Goal: Task Accomplishment & Management: Complete application form

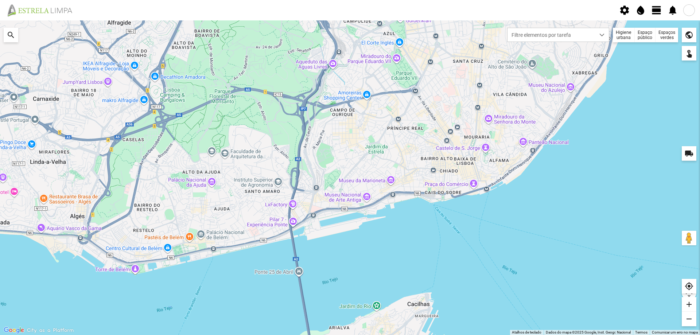
click at [657, 8] on span "view_day" at bounding box center [656, 10] width 11 height 11
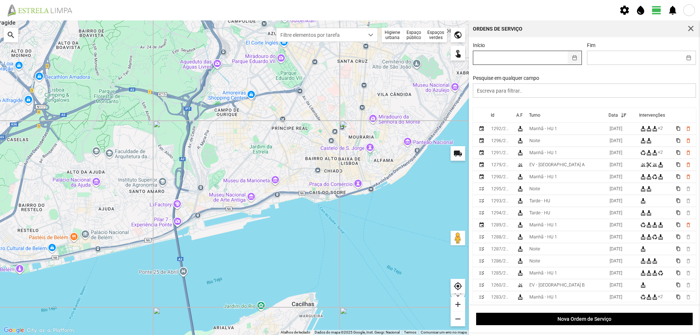
click at [573, 58] on button "button" at bounding box center [575, 57] width 14 height 13
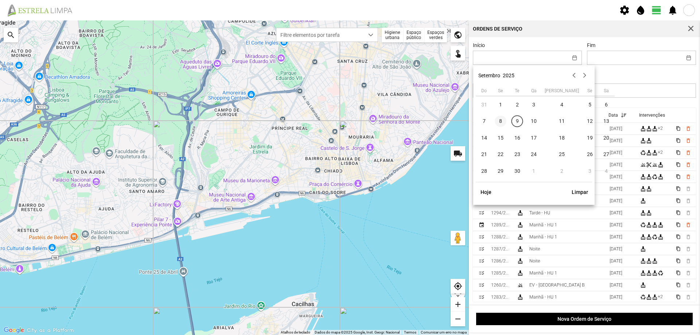
click at [500, 120] on span "8" at bounding box center [501, 122] width 12 height 12
type input "[DATE]"
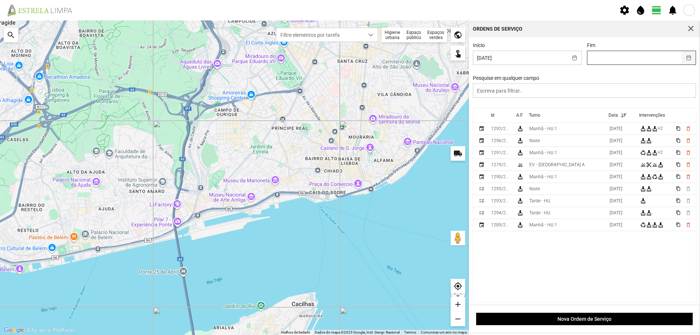
click at [682, 60] on button "button" at bounding box center [689, 57] width 14 height 13
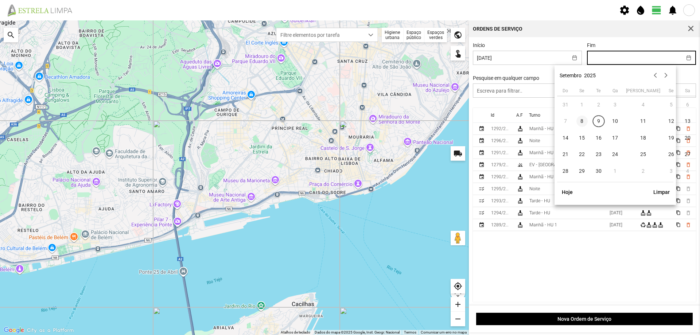
click at [582, 121] on span "8" at bounding box center [582, 122] width 12 height 12
type input "[DATE]"
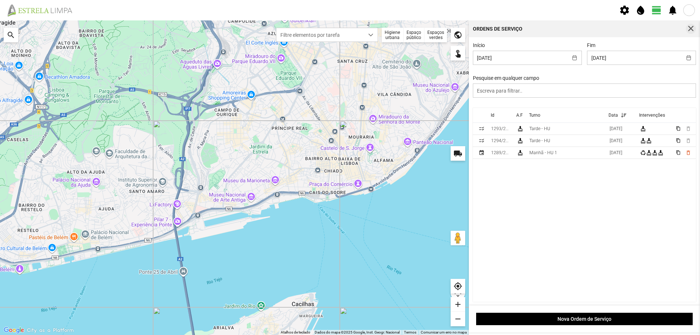
click at [689, 30] on span "button" at bounding box center [691, 29] width 7 height 7
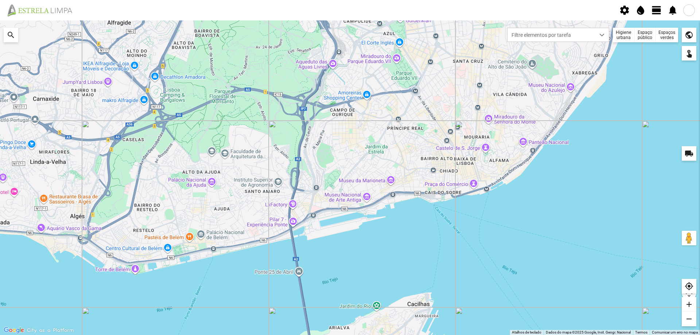
click at [656, 11] on span "view_day" at bounding box center [656, 10] width 11 height 11
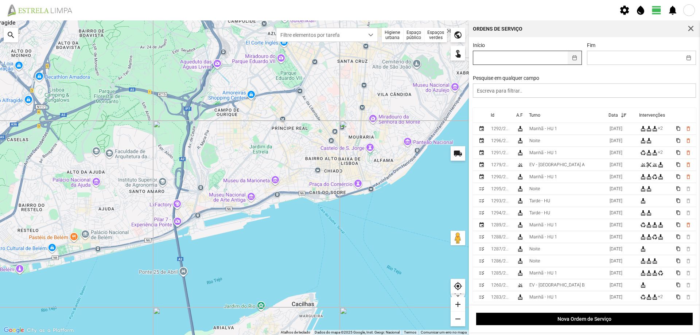
click at [574, 59] on button "button" at bounding box center [575, 57] width 14 height 13
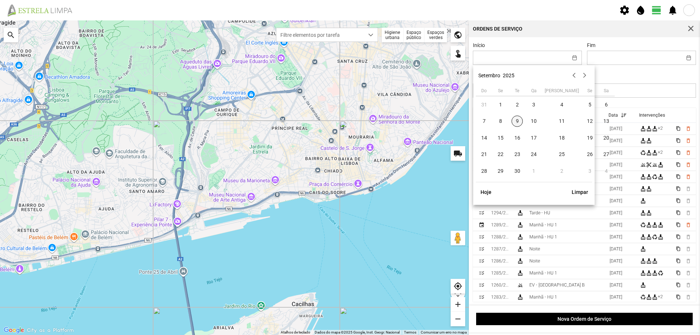
click at [514, 121] on span "9" at bounding box center [518, 122] width 12 height 12
type input "[DATE]"
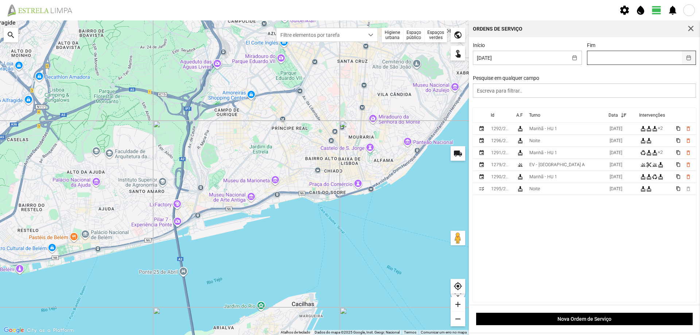
click at [684, 58] on button "button" at bounding box center [689, 57] width 14 height 13
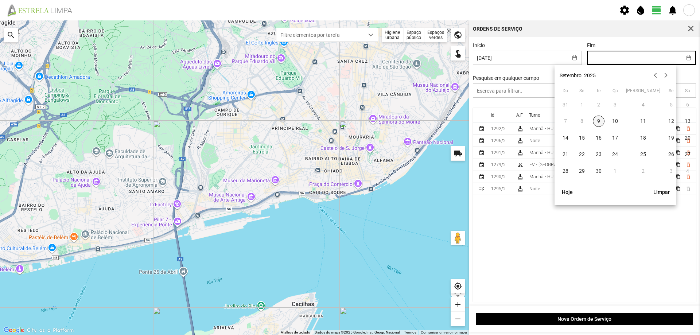
click at [597, 121] on span "9" at bounding box center [599, 122] width 12 height 12
type input "[DATE]"
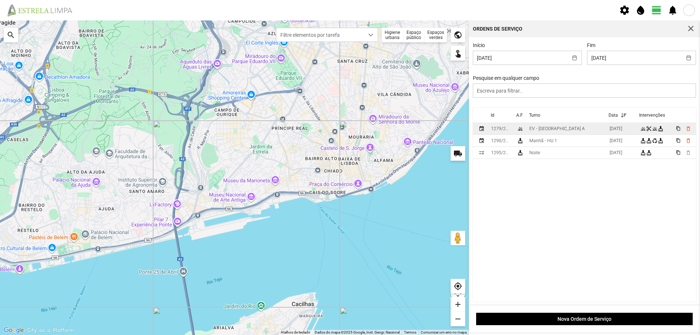
click at [560, 129] on td "EV - [GEOGRAPHIC_DATA] A" at bounding box center [566, 129] width 80 height 12
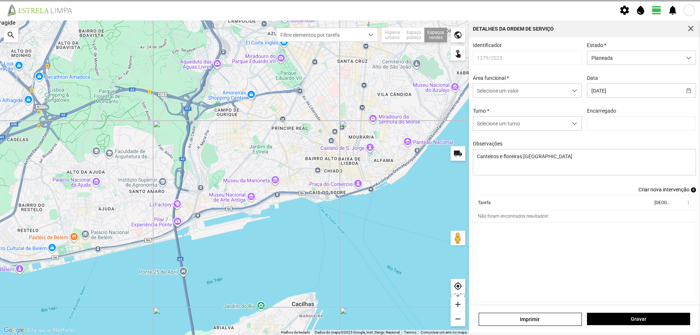
type input "[PERSON_NAME]"
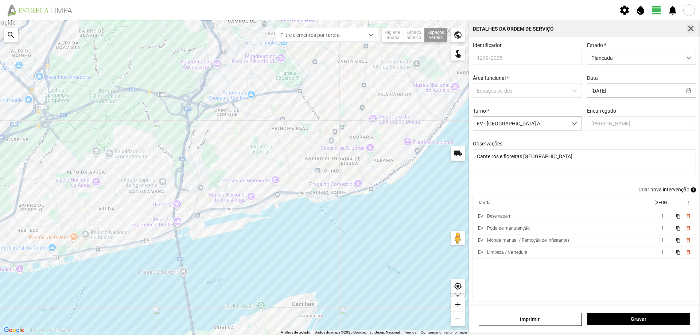
click at [691, 27] on span "button" at bounding box center [691, 29] width 7 height 7
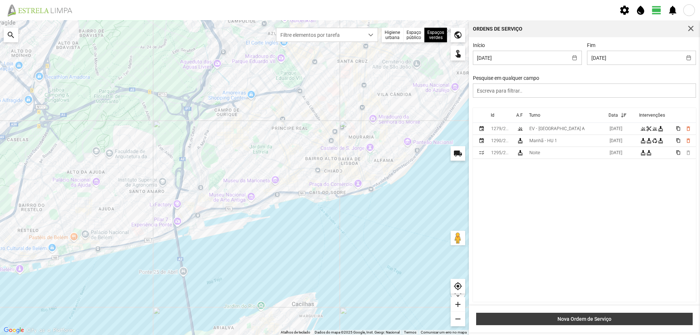
click at [583, 319] on span "Nova Ordem de Serviço" at bounding box center [584, 319] width 209 height 6
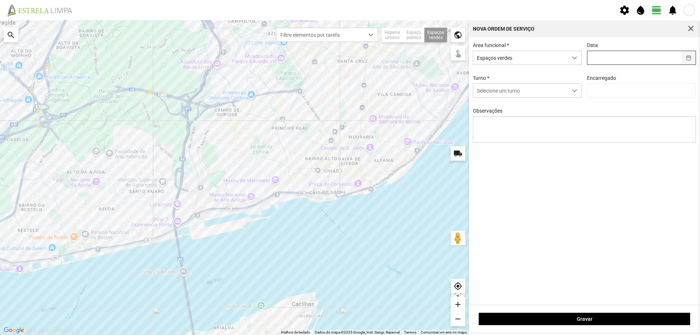
click at [691, 58] on button "button" at bounding box center [689, 57] width 14 height 13
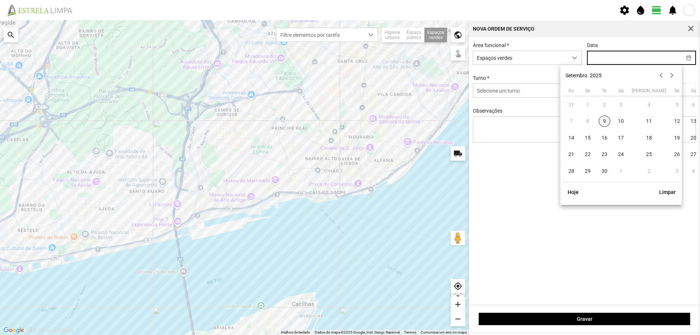
click at [607, 121] on span "9" at bounding box center [605, 122] width 12 height 12
type input "[DATE]"
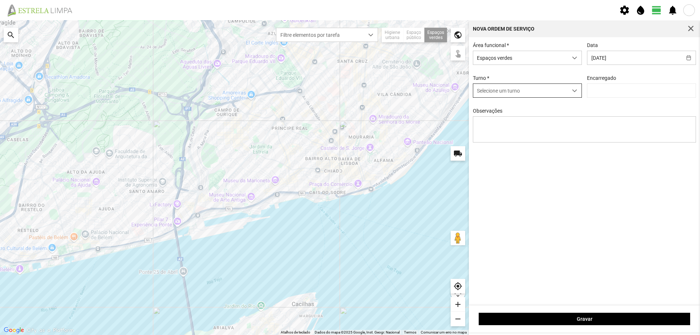
click at [573, 92] on span "dropdown trigger" at bounding box center [574, 90] width 5 height 5
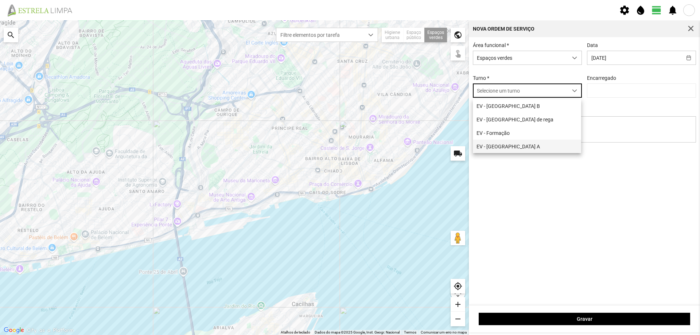
click at [505, 147] on li "EV - [GEOGRAPHIC_DATA] A" at bounding box center [527, 146] width 108 height 13
type input "[PERSON_NAME]"
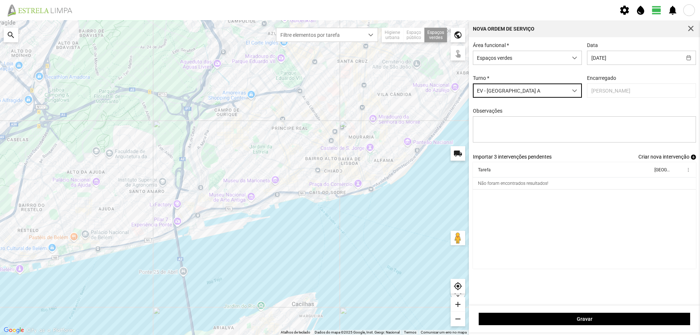
click at [693, 158] on span "add" at bounding box center [693, 157] width 5 height 5
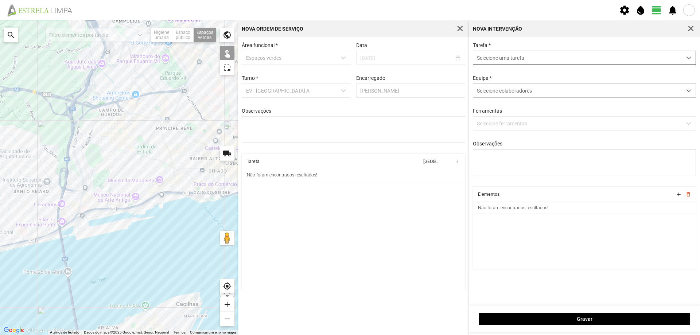
click at [539, 58] on span "Selecione uma tarefa" at bounding box center [577, 57] width 209 height 13
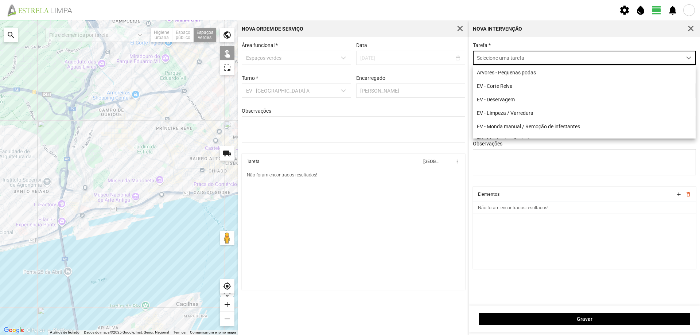
scroll to position [4, 32]
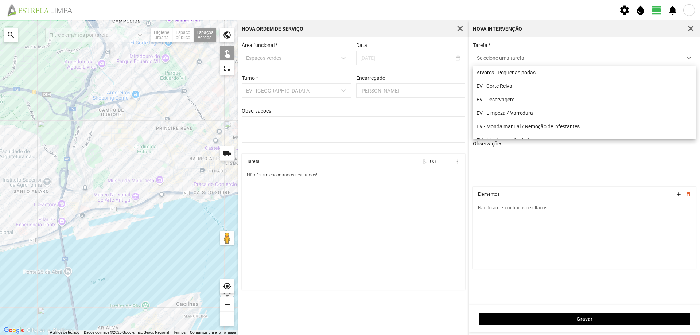
click at [691, 29] on span "button" at bounding box center [691, 29] width 7 height 7
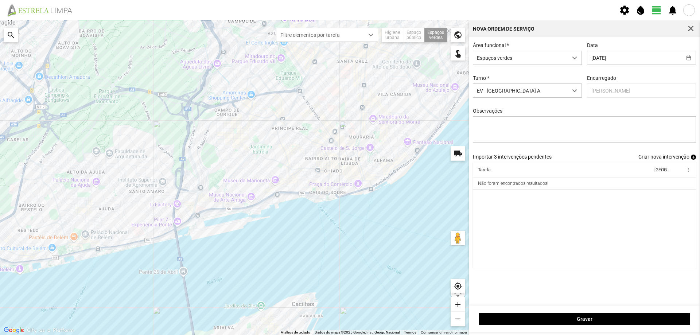
click at [412, 34] on div "Espaço público" at bounding box center [414, 35] width 21 height 15
click at [261, 159] on div at bounding box center [234, 177] width 469 height 315
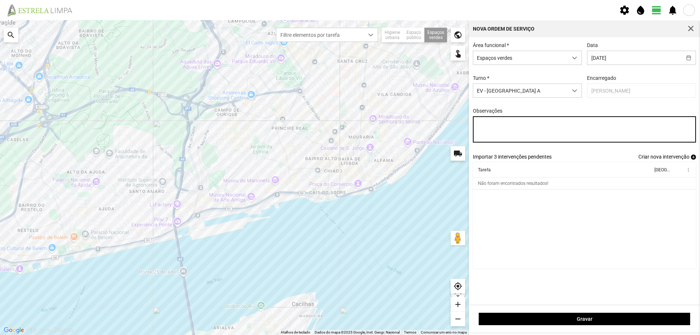
click at [524, 125] on textarea "Observações" at bounding box center [585, 129] width 224 height 26
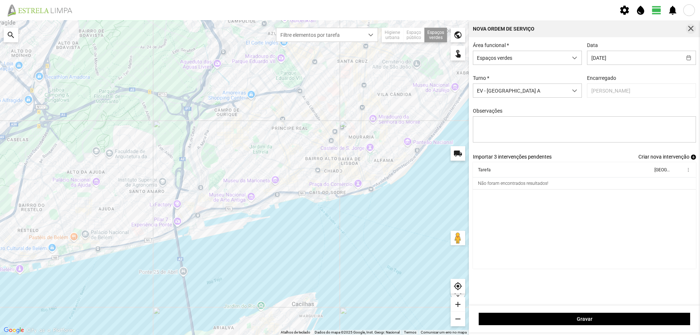
click at [691, 28] on span "button" at bounding box center [691, 29] width 7 height 7
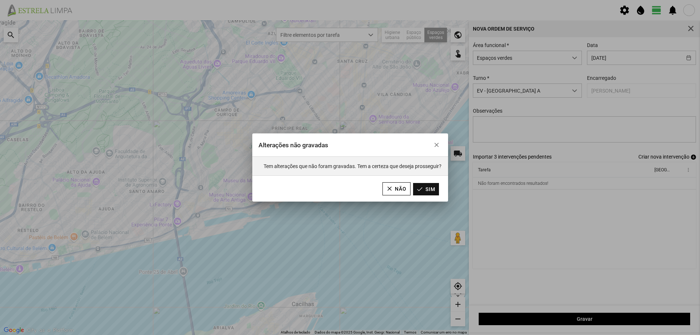
click at [420, 189] on button "Sim" at bounding box center [426, 189] width 26 height 12
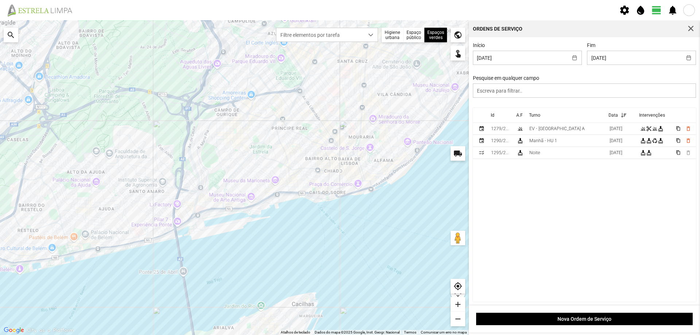
click at [390, 38] on div "Higiene urbana" at bounding box center [393, 35] width 22 height 15
click at [432, 35] on div "Espaços verdes" at bounding box center [435, 35] width 23 height 15
click at [421, 48] on span at bounding box center [421, 48] width 0 height 0
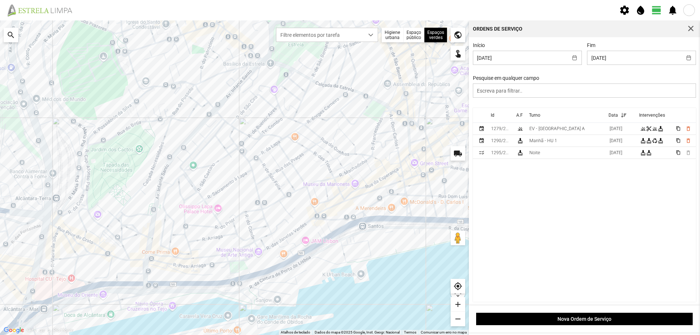
click at [376, 112] on div at bounding box center [234, 177] width 469 height 315
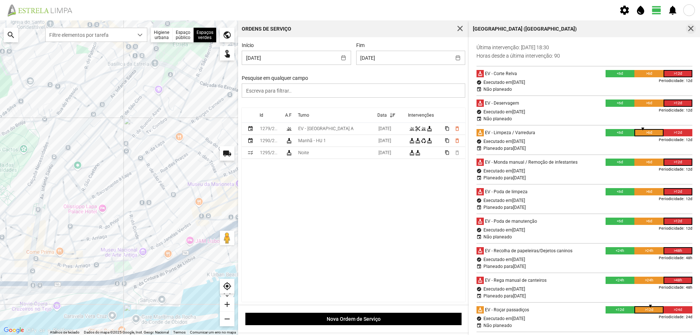
click at [692, 28] on span "button" at bounding box center [691, 29] width 7 height 7
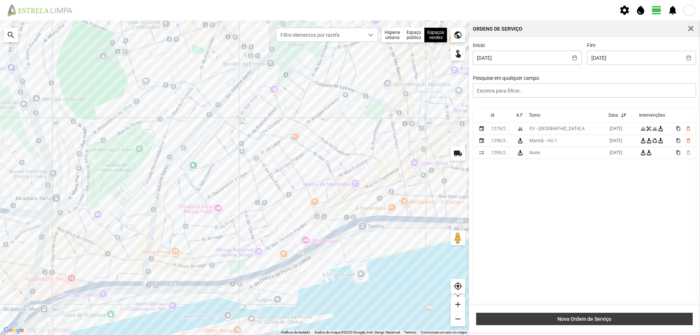
click at [582, 317] on span "Nova Ordem de Serviço" at bounding box center [584, 319] width 209 height 6
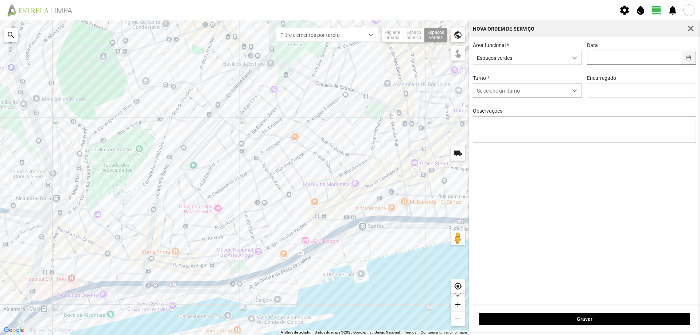
click at [688, 59] on button "button" at bounding box center [689, 57] width 14 height 13
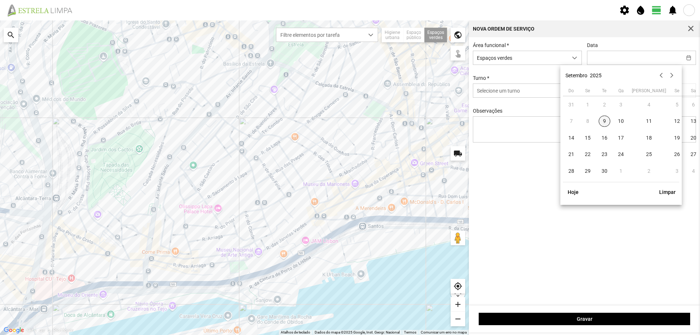
click at [603, 122] on span "9" at bounding box center [605, 122] width 12 height 12
type input "[DATE]"
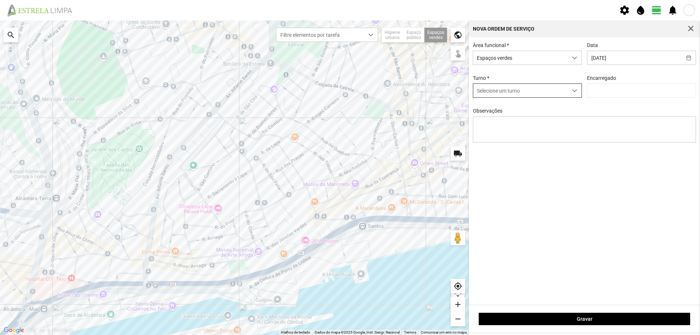
click at [575, 90] on span "dropdown trigger" at bounding box center [574, 90] width 5 height 5
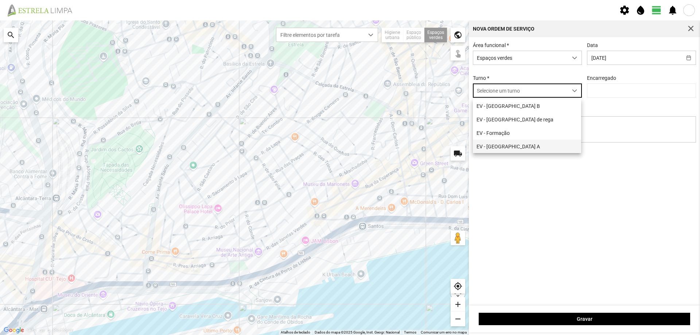
click at [508, 147] on li "EV - [GEOGRAPHIC_DATA] A" at bounding box center [527, 146] width 108 height 13
type input "[PERSON_NAME]"
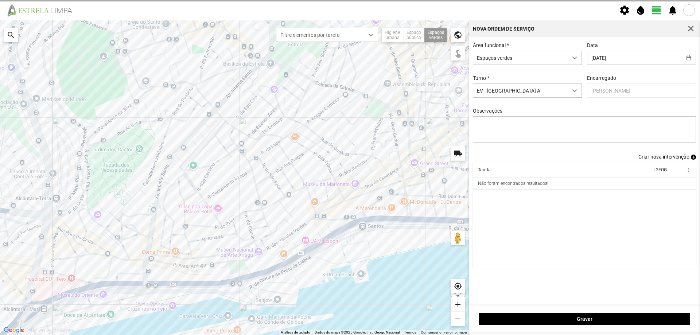
click at [372, 113] on div at bounding box center [234, 177] width 469 height 315
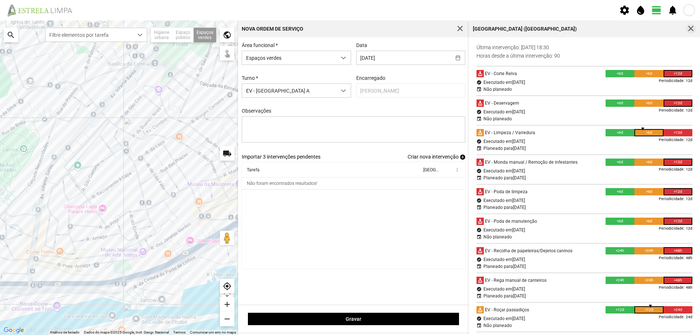
click at [691, 30] on span "button" at bounding box center [691, 29] width 7 height 7
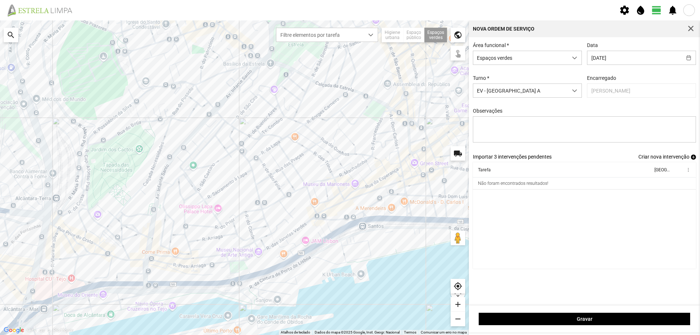
click at [680, 158] on span "Criar nova intervenção" at bounding box center [663, 157] width 51 height 6
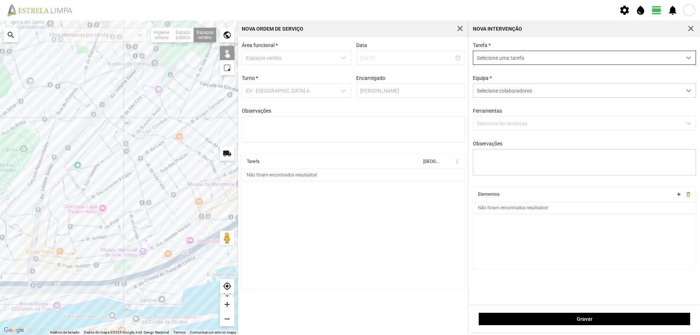
click at [506, 58] on span "Selecione uma tarefa" at bounding box center [577, 57] width 209 height 13
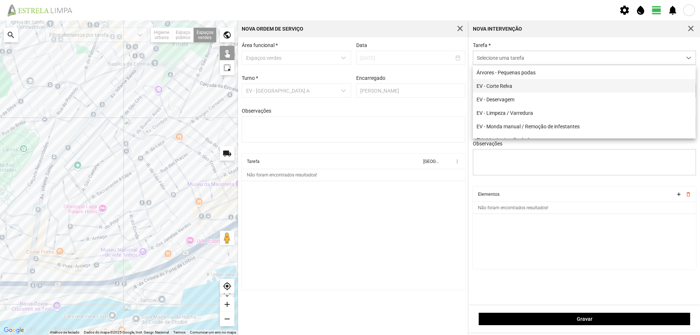
click at [525, 86] on li "EV - Corte Relva" at bounding box center [584, 85] width 223 height 13
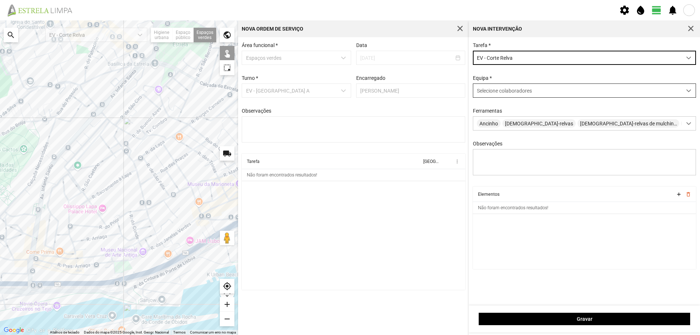
click at [508, 94] on span "Selecione colaboradores" at bounding box center [504, 91] width 55 height 6
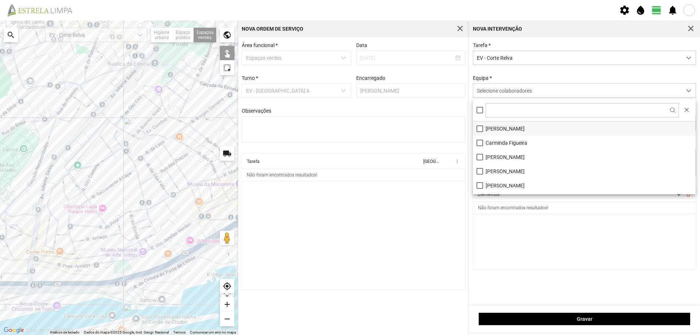
click at [500, 129] on li "[PERSON_NAME]" at bounding box center [584, 128] width 223 height 14
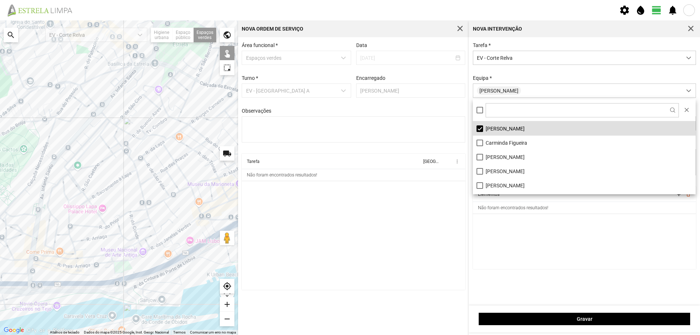
click at [515, 222] on cdk-virtual-scroll-viewport "Elementos add delete_outline Não foram encontrados resultados!" at bounding box center [585, 228] width 224 height 82
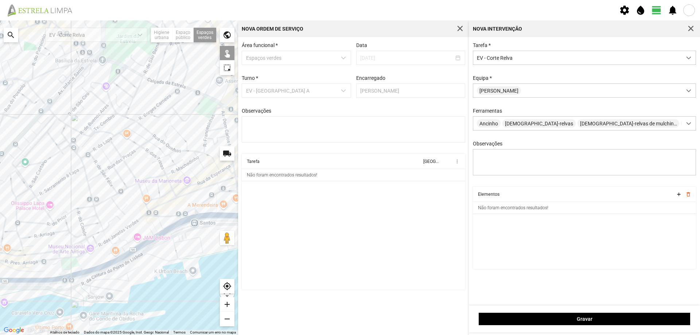
drag, startPoint x: 198, startPoint y: 157, endPoint x: 152, endPoint y: 152, distance: 45.5
click at [152, 152] on div at bounding box center [119, 177] width 238 height 315
click at [203, 107] on div at bounding box center [119, 177] width 238 height 315
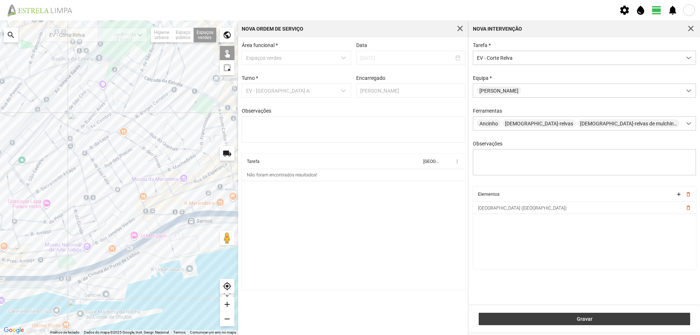
click at [596, 319] on span "Gravar" at bounding box center [585, 319] width 204 height 6
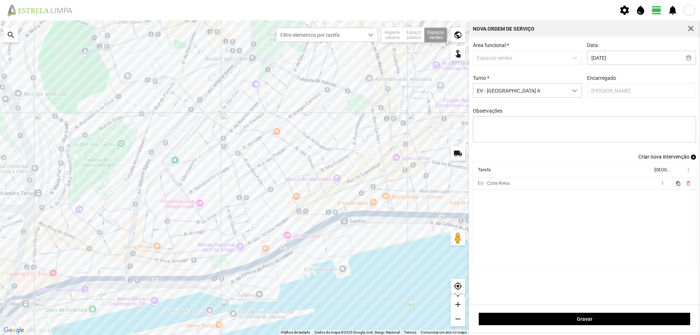
click at [692, 160] on span "add" at bounding box center [693, 157] width 5 height 5
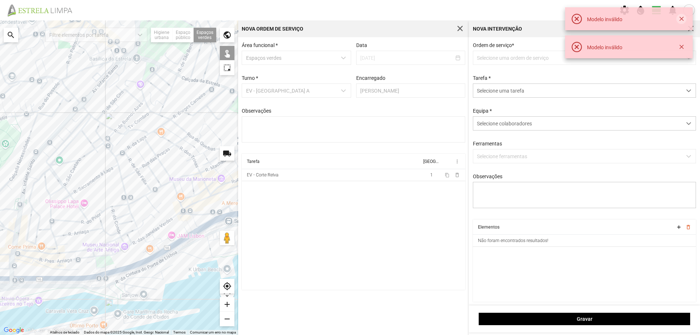
click at [682, 18] on button "button" at bounding box center [681, 19] width 10 height 10
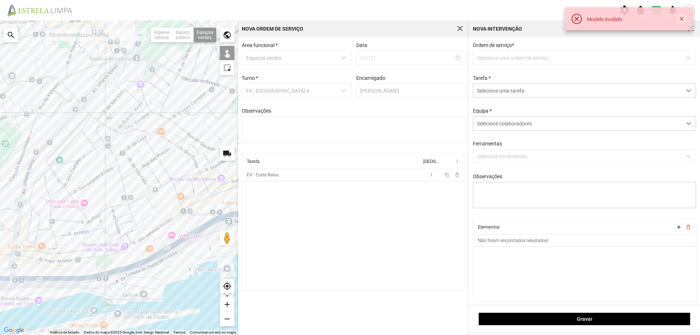
click at [683, 19] on button "button" at bounding box center [681, 19] width 10 height 10
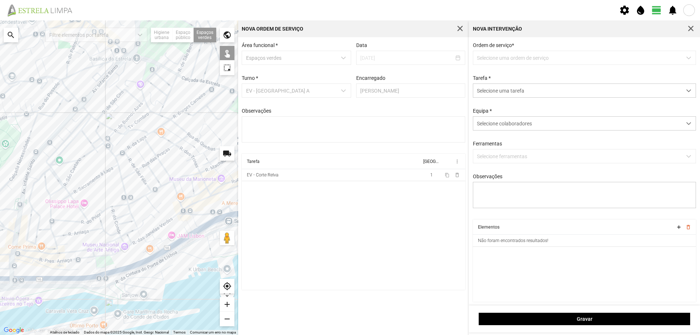
click at [567, 61] on p-dropdown "Selecione uma ordem de serviço" at bounding box center [585, 58] width 224 height 14
click at [692, 27] on span "button" at bounding box center [691, 29] width 7 height 7
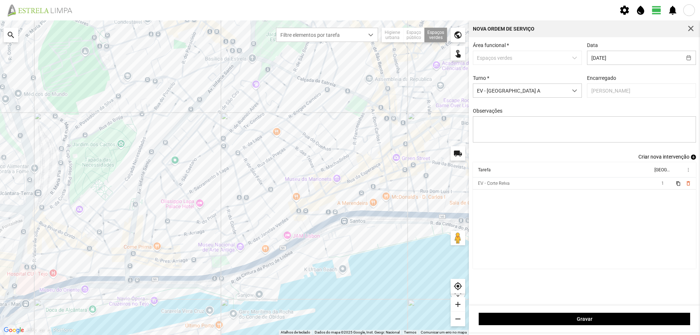
click at [355, 100] on div at bounding box center [234, 177] width 469 height 315
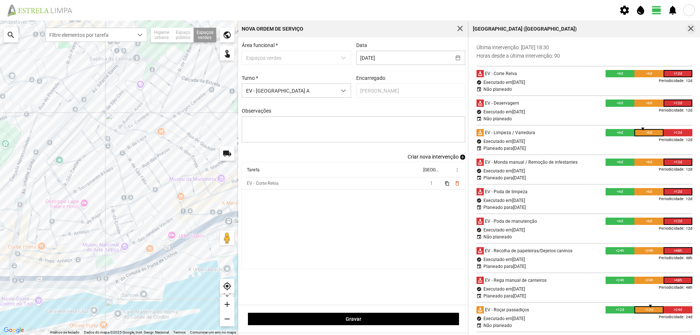
click at [691, 26] on span "button" at bounding box center [691, 29] width 7 height 7
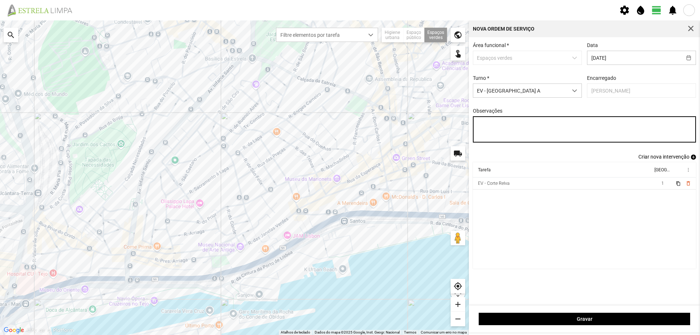
click at [487, 125] on textarea "Observações" at bounding box center [585, 129] width 224 height 26
type textarea "[GEOGRAPHIC_DATA] Antiga"
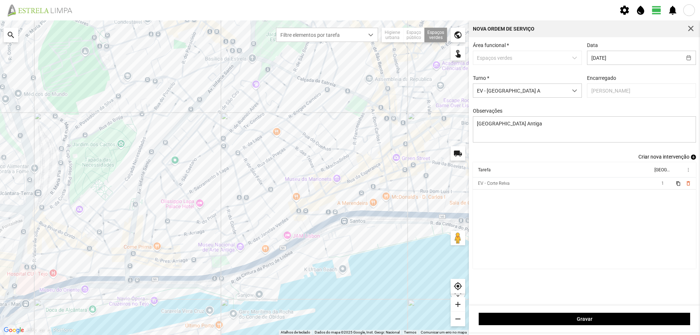
click at [607, 219] on cdk-virtual-scroll-viewport "Tarefa Equipa more_vert EV - Corte Relva 1 content_copy delete_outline" at bounding box center [585, 215] width 224 height 106
click at [692, 159] on span "add" at bounding box center [693, 157] width 5 height 5
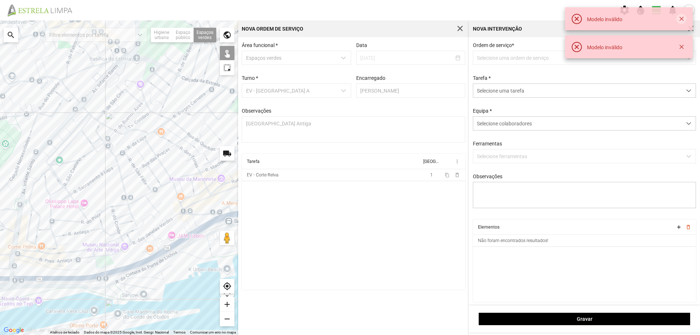
click at [680, 21] on button "button" at bounding box center [681, 19] width 10 height 10
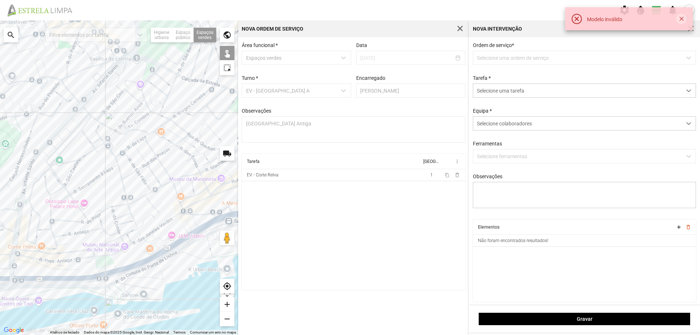
click at [681, 19] on button "button" at bounding box center [681, 19] width 10 height 10
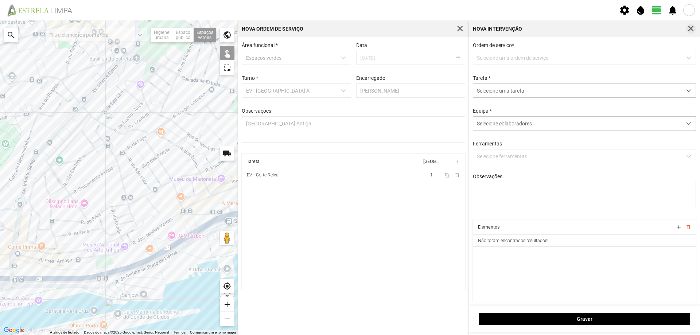
click at [693, 32] on button "button" at bounding box center [691, 29] width 10 height 10
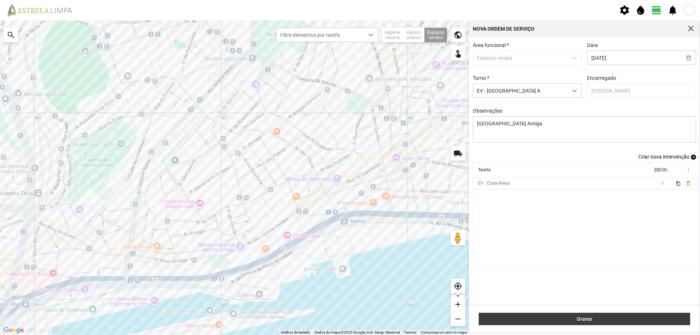
click at [586, 316] on span "Gravar" at bounding box center [585, 319] width 204 height 6
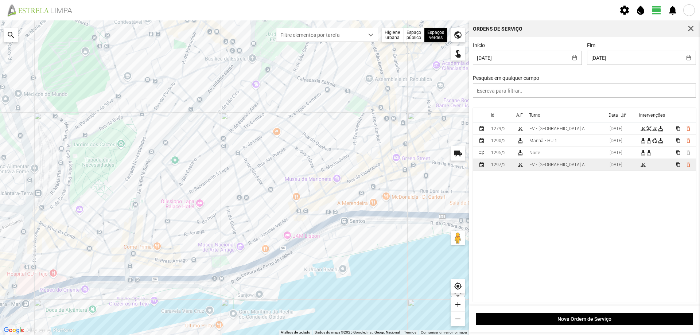
click at [565, 166] on td "EV - [GEOGRAPHIC_DATA] A" at bounding box center [566, 165] width 80 height 12
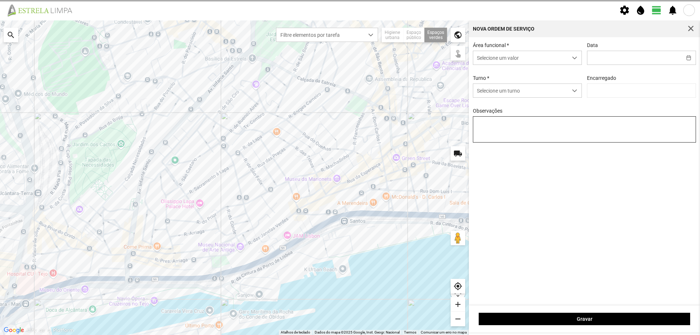
type input "[DATE]"
type input "[PERSON_NAME]"
type textarea "[GEOGRAPHIC_DATA] Antiga"
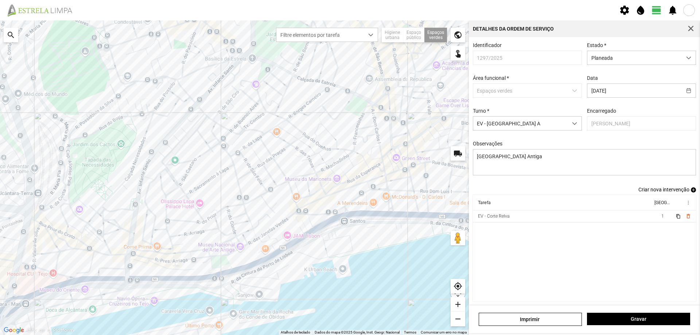
click at [691, 193] on span "add" at bounding box center [693, 189] width 5 height 5
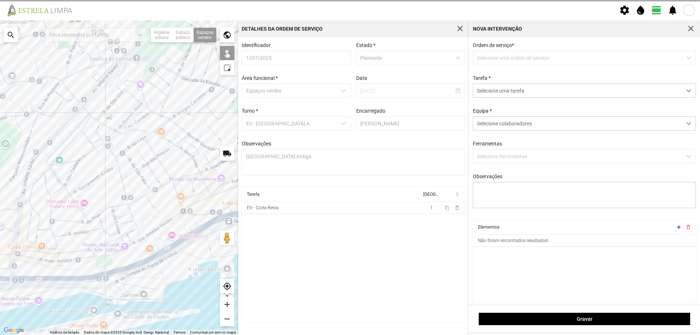
click at [519, 59] on p-dropdown "Selecione uma ordem de serviço" at bounding box center [585, 58] width 224 height 14
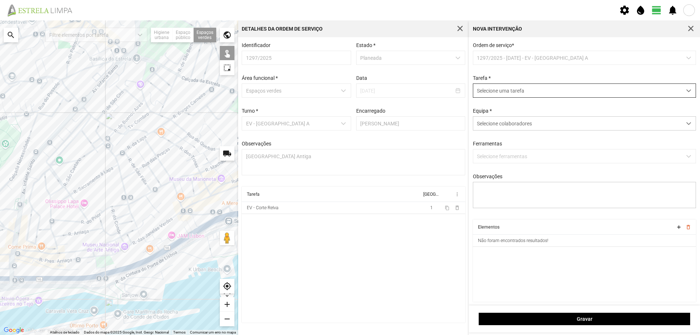
click at [499, 96] on span "Selecione uma tarefa" at bounding box center [577, 90] width 209 height 13
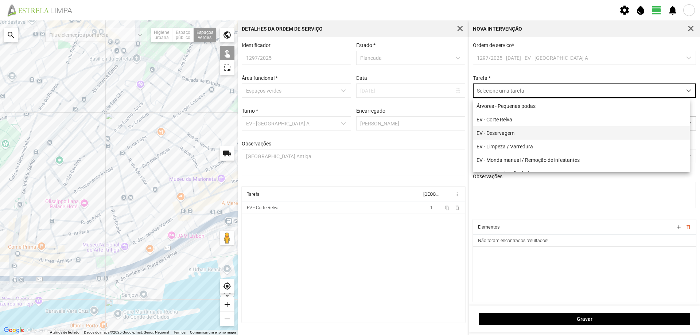
click at [512, 135] on li "EV - Deservagem" at bounding box center [581, 132] width 217 height 13
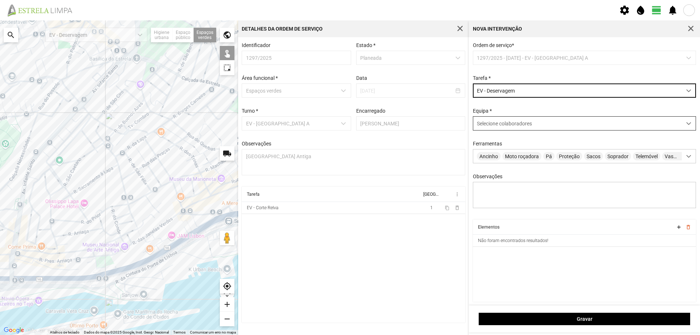
click at [497, 126] on span "Selecione colaboradores" at bounding box center [504, 124] width 55 height 6
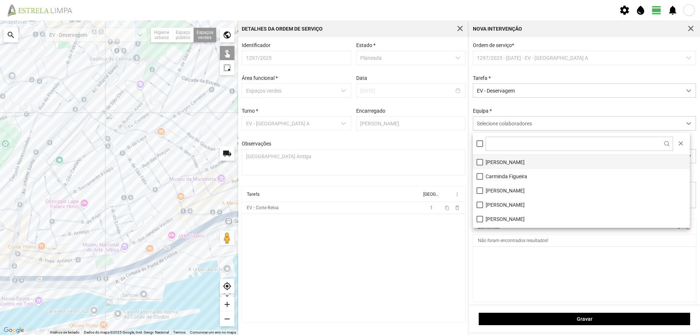
click at [491, 163] on li "[PERSON_NAME]" at bounding box center [581, 162] width 217 height 14
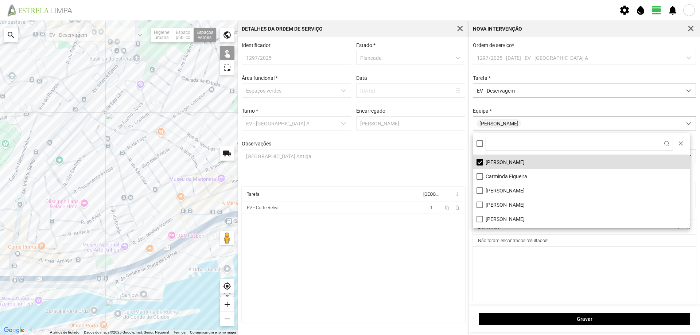
click at [500, 261] on cdk-virtual-scroll-viewport "Elementos add delete_outline Não foram encontrados resultados!" at bounding box center [585, 260] width 224 height 82
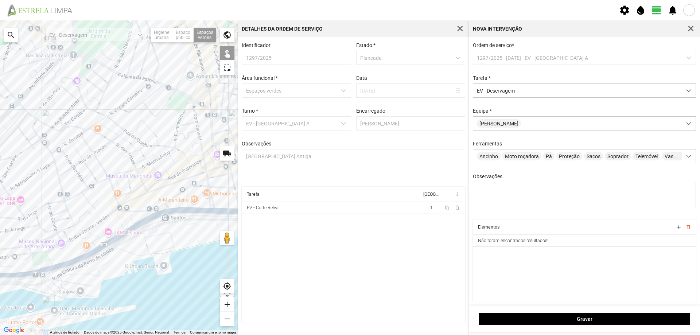
drag, startPoint x: 199, startPoint y: 182, endPoint x: 135, endPoint y: 179, distance: 64.3
click at [135, 179] on div at bounding box center [119, 177] width 238 height 315
click at [179, 108] on div at bounding box center [119, 177] width 238 height 315
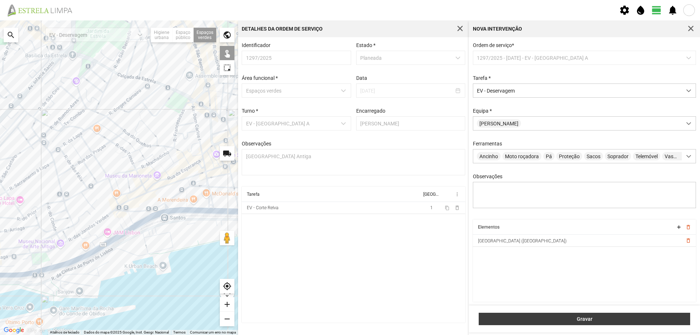
click at [547, 315] on button "Gravar" at bounding box center [584, 319] width 211 height 12
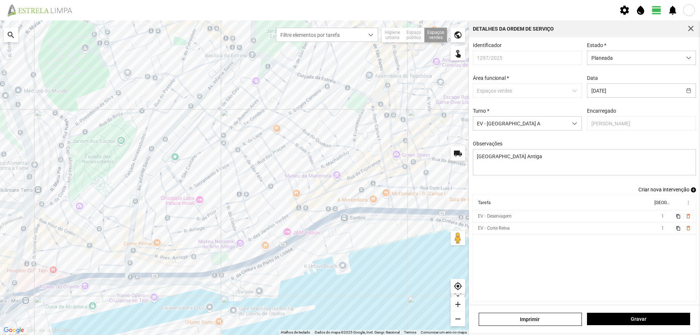
click at [691, 191] on span "add" at bounding box center [693, 189] width 5 height 5
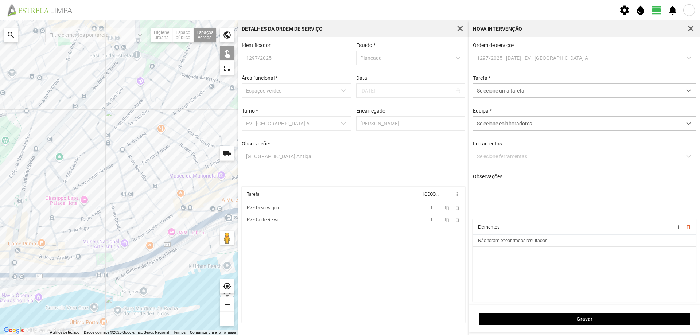
click at [514, 55] on p-dropdown "1297/2025 - [DATE] - EV - [GEOGRAPHIC_DATA] A" at bounding box center [585, 58] width 224 height 14
click at [505, 89] on span "Selecione uma tarefa" at bounding box center [577, 90] width 209 height 13
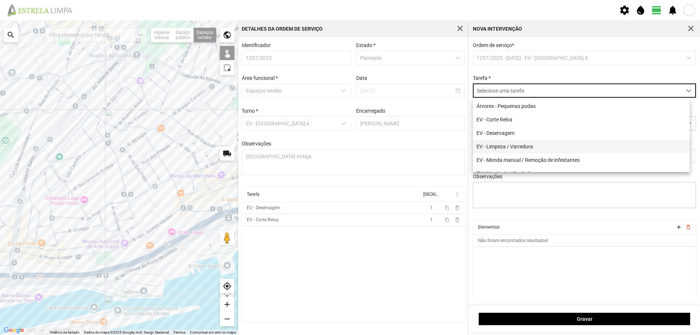
click at [529, 147] on li "EV - Limpeza / Varredura" at bounding box center [581, 146] width 217 height 13
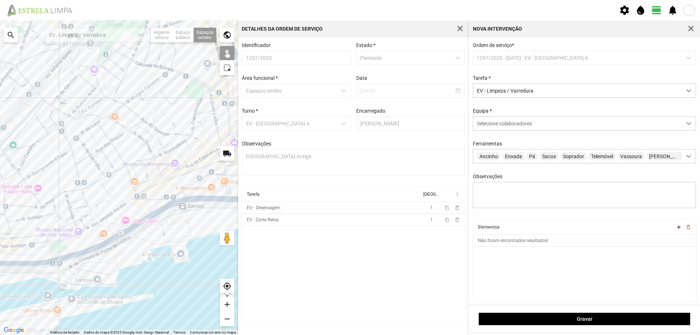
drag, startPoint x: 189, startPoint y: 181, endPoint x: 139, endPoint y: 169, distance: 50.8
click at [139, 169] on div at bounding box center [119, 177] width 238 height 315
click at [192, 94] on div at bounding box center [119, 177] width 238 height 315
click at [488, 127] on span "Selecione colaboradores" at bounding box center [504, 124] width 55 height 6
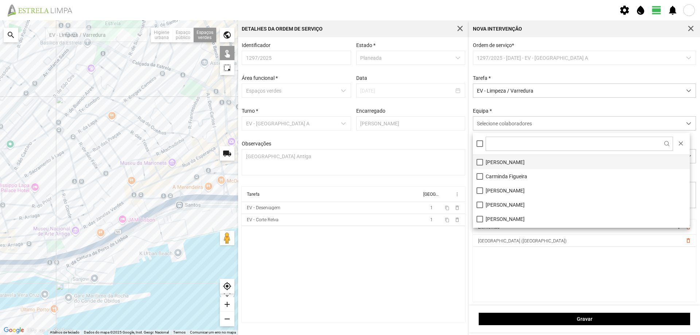
click at [486, 160] on li "[PERSON_NAME]" at bounding box center [581, 162] width 217 height 14
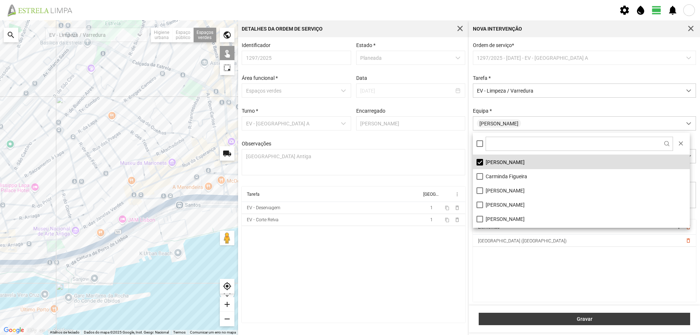
click at [544, 316] on span "Gravar" at bounding box center [585, 319] width 204 height 6
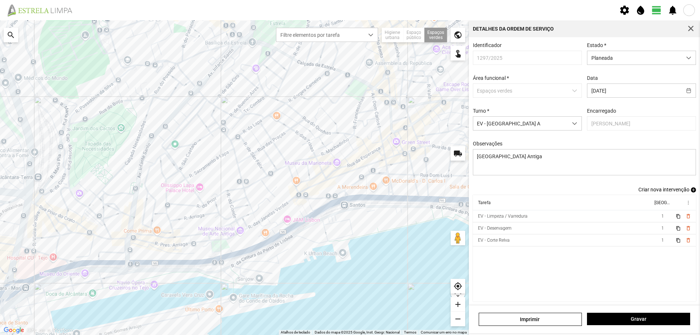
click at [691, 193] on span "add" at bounding box center [693, 189] width 5 height 5
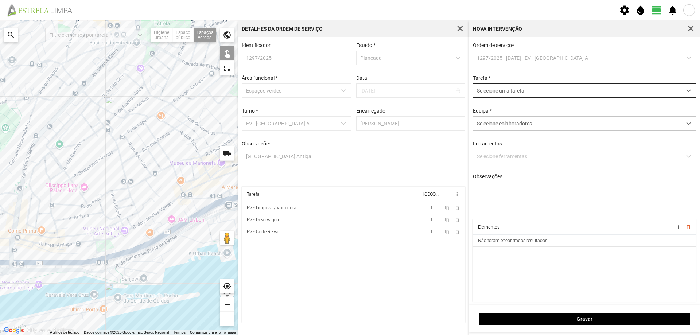
click at [500, 90] on span "Selecione uma tarefa" at bounding box center [577, 90] width 209 height 13
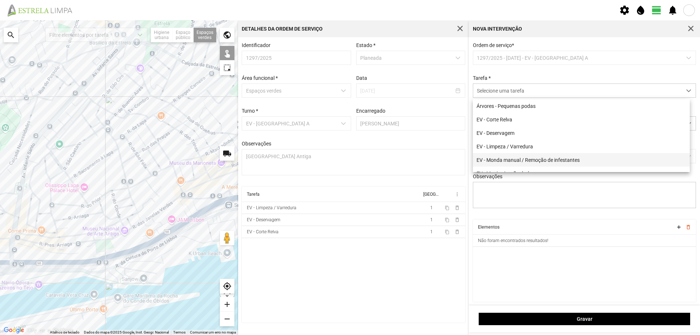
click at [581, 167] on li "EV - Monda manual / Remoção de infestantes" at bounding box center [581, 159] width 217 height 13
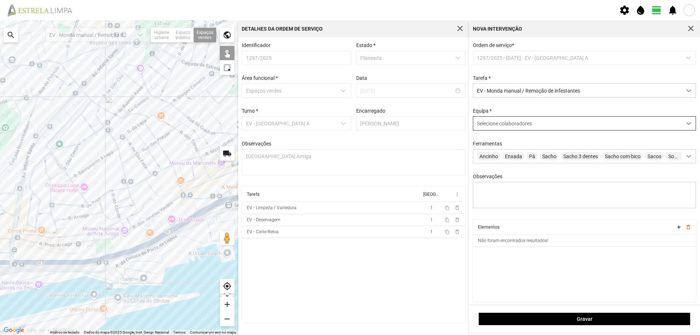
click at [499, 123] on span "Selecione colaboradores" at bounding box center [504, 124] width 55 height 6
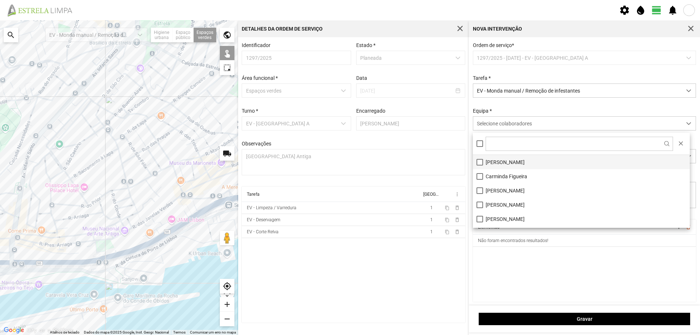
click at [496, 160] on li "[PERSON_NAME]" at bounding box center [581, 162] width 217 height 14
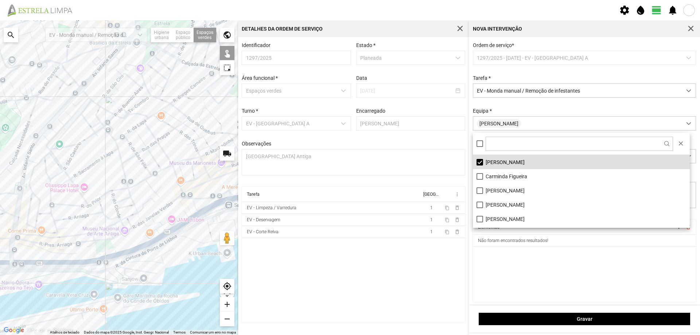
click at [524, 265] on cdk-virtual-scroll-viewport "Elementos add delete_outline Não foram encontrados resultados!" at bounding box center [585, 260] width 224 height 82
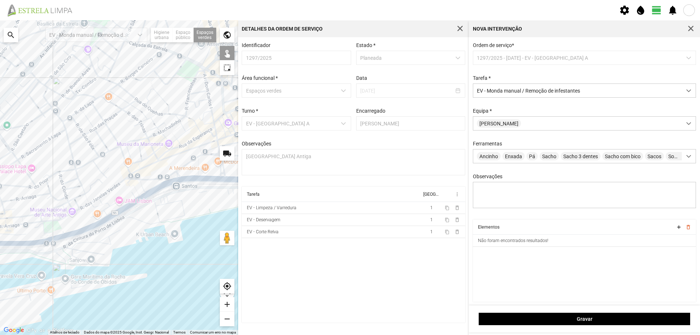
drag, startPoint x: 210, startPoint y: 204, endPoint x: 151, endPoint y: 183, distance: 62.9
click at [151, 183] on div at bounding box center [119, 177] width 238 height 315
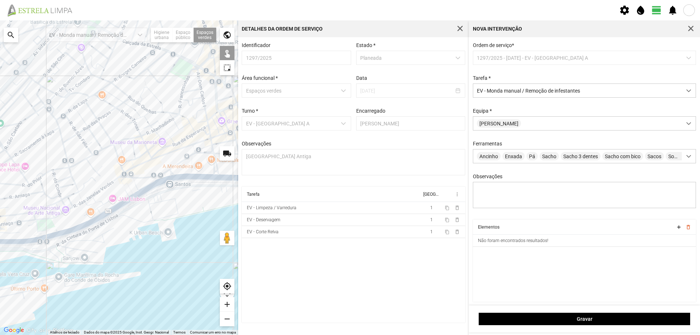
click at [175, 73] on div at bounding box center [119, 177] width 238 height 315
click at [175, 65] on div at bounding box center [119, 177] width 238 height 315
click at [174, 68] on div at bounding box center [119, 177] width 238 height 315
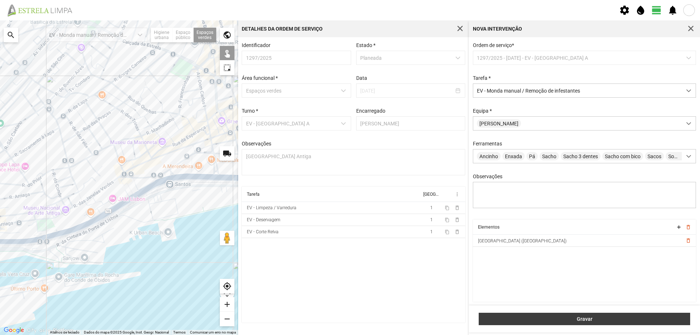
click at [565, 316] on span "Gravar" at bounding box center [585, 319] width 204 height 6
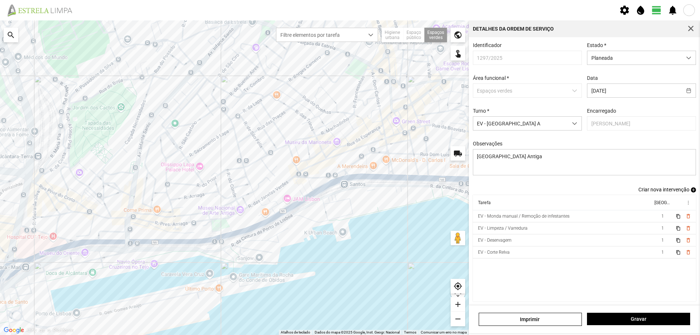
click at [691, 193] on span "add" at bounding box center [693, 189] width 5 height 5
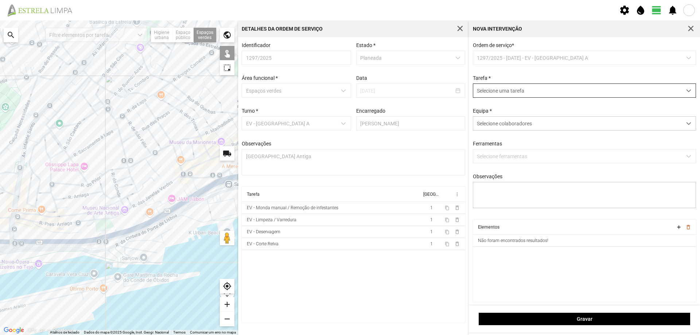
click at [515, 92] on span "Selecione uma tarefa" at bounding box center [577, 90] width 209 height 13
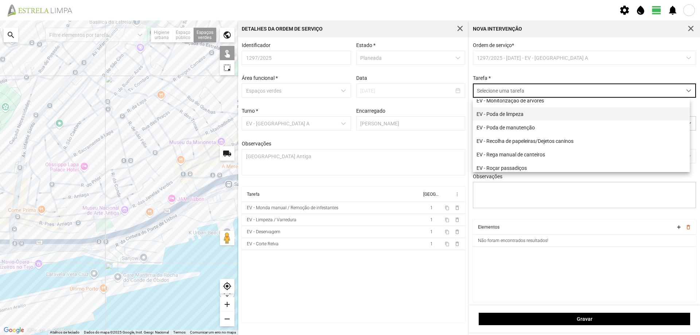
scroll to position [93, 0]
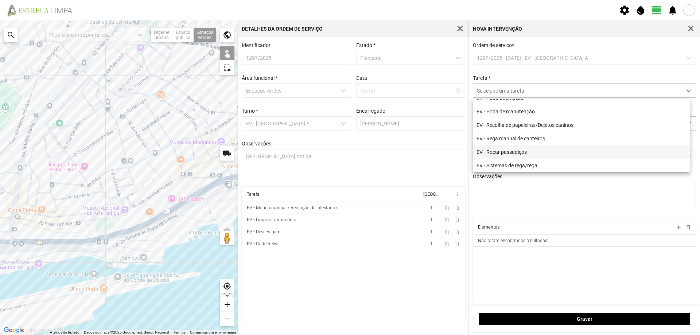
click at [519, 149] on li "EV - Roçar passadiços" at bounding box center [581, 151] width 217 height 13
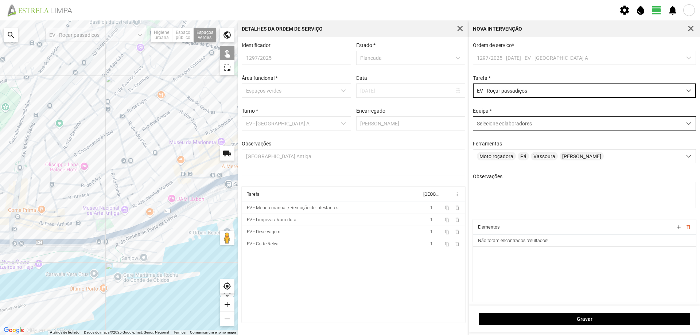
click at [502, 122] on span "Selecione colaboradores" at bounding box center [504, 124] width 55 height 6
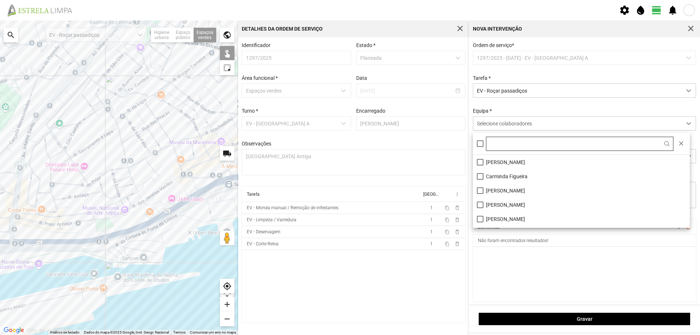
scroll to position [4, 32]
click at [491, 162] on li "[PERSON_NAME]" at bounding box center [581, 162] width 217 height 14
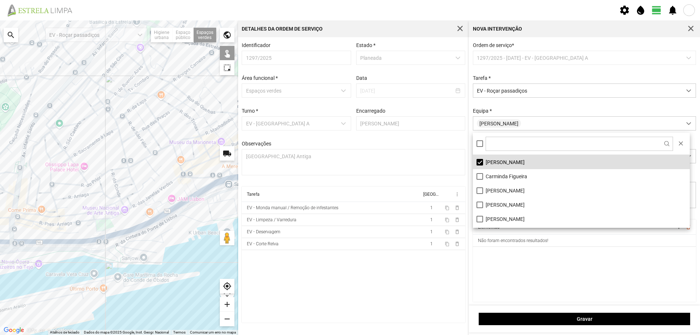
click at [537, 299] on cdk-virtual-scroll-viewport "Elementos add delete_outline Não foram encontrados resultados!" at bounding box center [585, 260] width 224 height 82
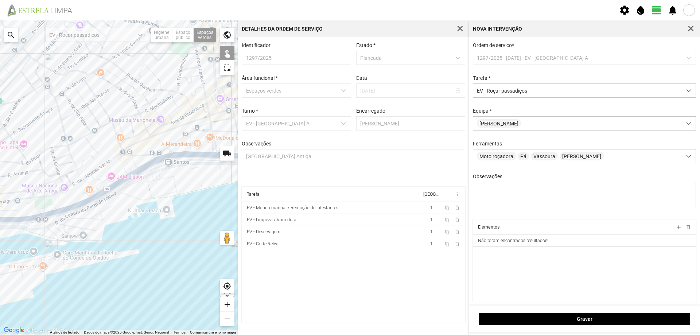
drag, startPoint x: 182, startPoint y: 160, endPoint x: 120, endPoint y: 136, distance: 66.4
click at [120, 136] on div at bounding box center [119, 177] width 238 height 315
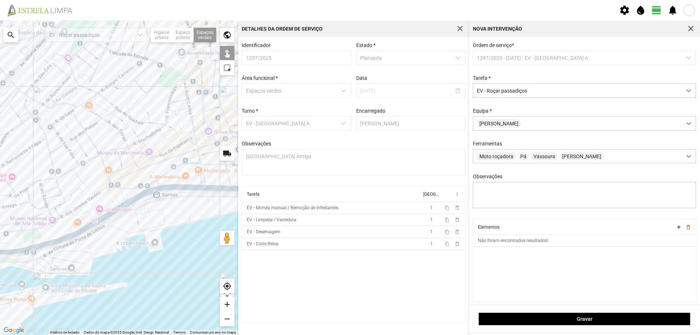
drag, startPoint x: 164, startPoint y: 83, endPoint x: 158, endPoint y: 108, distance: 25.1
click at [158, 108] on div at bounding box center [119, 177] width 238 height 315
click at [169, 85] on div at bounding box center [119, 177] width 238 height 315
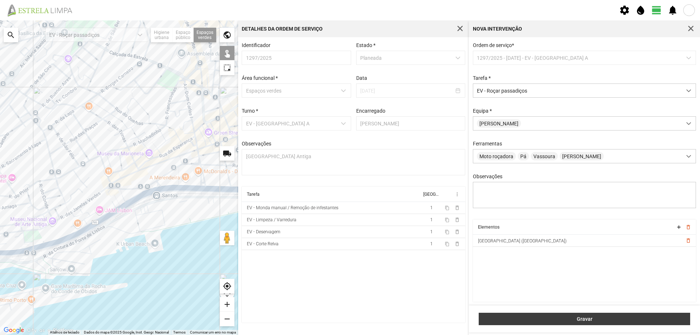
click at [559, 315] on button "Gravar" at bounding box center [584, 319] width 211 height 12
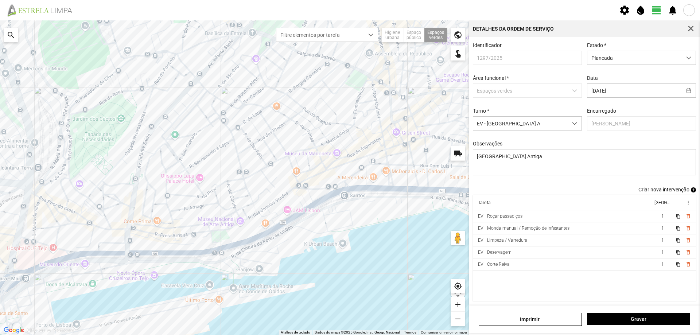
click at [691, 191] on span "add" at bounding box center [693, 189] width 5 height 5
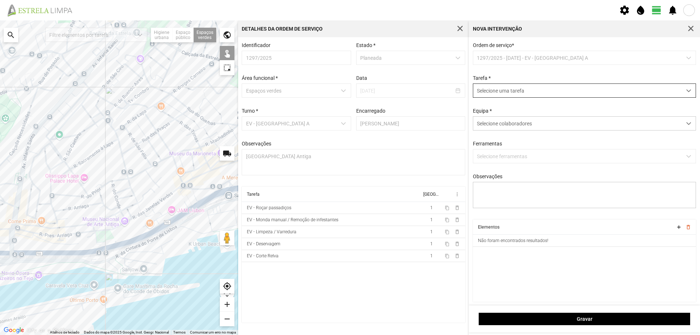
click at [504, 92] on span "Selecione uma tarefa" at bounding box center [577, 90] width 209 height 13
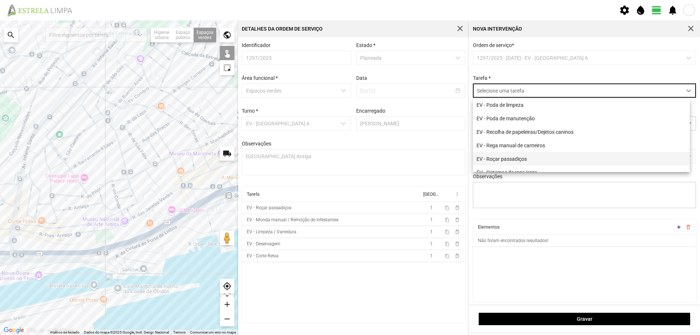
scroll to position [93, 0]
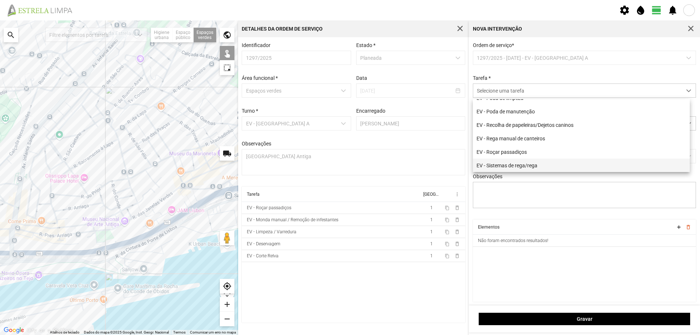
click at [531, 163] on li "EV - Sistemas de rega/rega" at bounding box center [581, 165] width 217 height 13
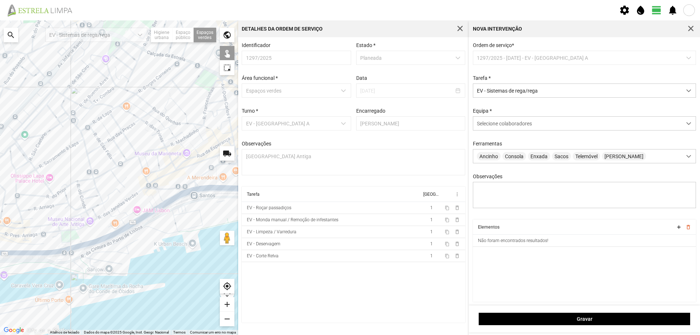
drag, startPoint x: 182, startPoint y: 143, endPoint x: 144, endPoint y: 141, distance: 37.2
click at [146, 143] on div at bounding box center [119, 177] width 238 height 315
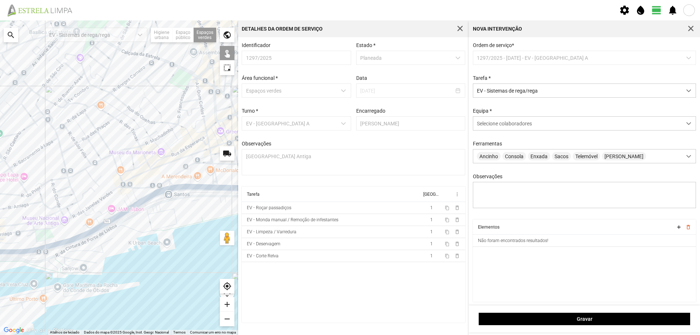
click at [176, 81] on div at bounding box center [119, 177] width 238 height 315
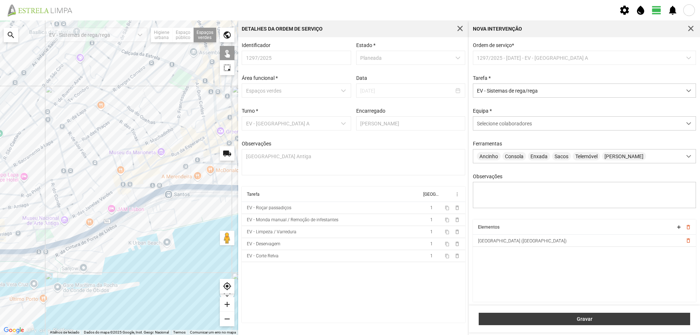
click at [541, 320] on span "Gravar" at bounding box center [585, 319] width 204 height 6
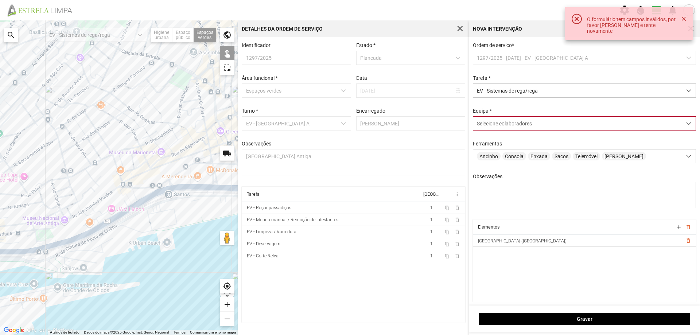
click at [509, 127] on span "Selecione colaboradores" at bounding box center [504, 124] width 55 height 6
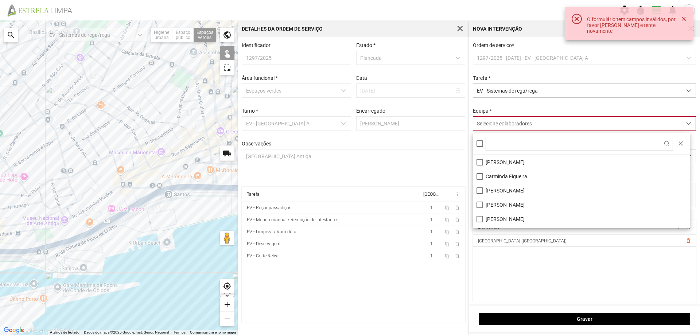
scroll to position [4, 32]
click at [499, 166] on li "[PERSON_NAME]" at bounding box center [581, 162] width 217 height 14
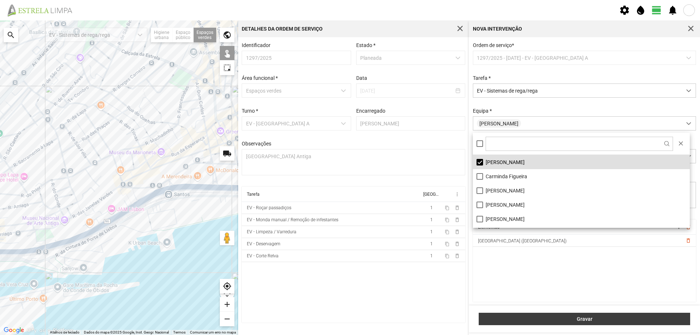
click at [555, 317] on span "Gravar" at bounding box center [585, 319] width 204 height 6
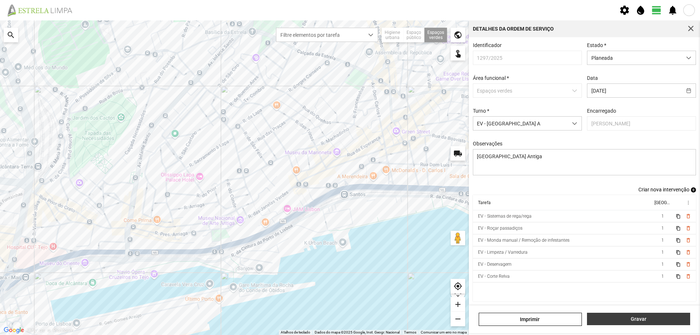
click at [605, 317] on span "Gravar" at bounding box center [639, 319] width 96 height 6
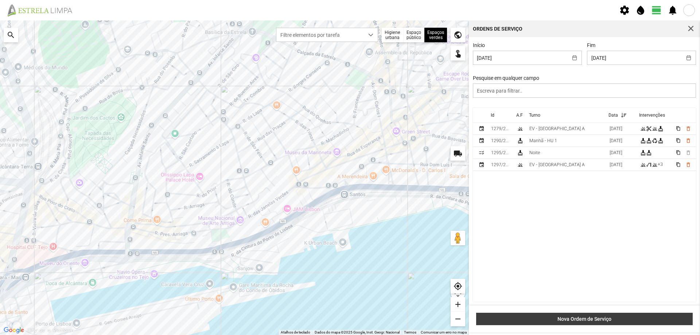
click at [589, 320] on span "Nova Ordem de Serviço" at bounding box center [584, 319] width 209 height 6
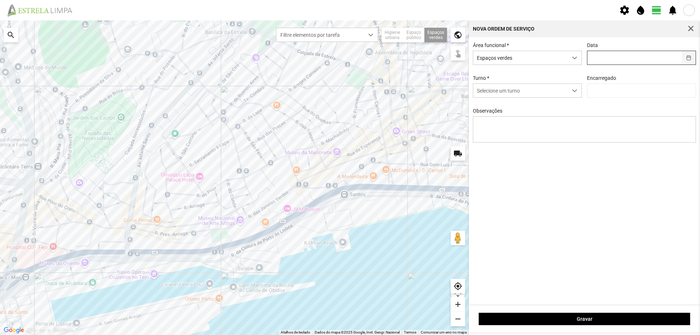
click at [689, 58] on button "button" at bounding box center [689, 57] width 14 height 13
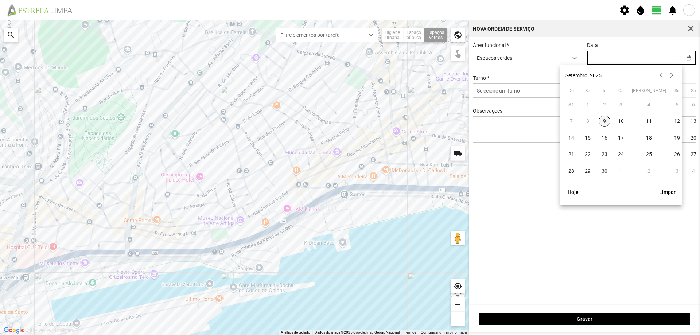
click at [602, 121] on span "9" at bounding box center [605, 122] width 12 height 12
type input "[DATE]"
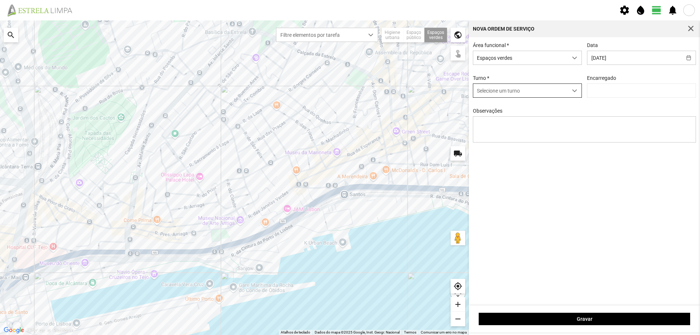
click at [559, 90] on span "Selecione um turno" at bounding box center [520, 90] width 94 height 13
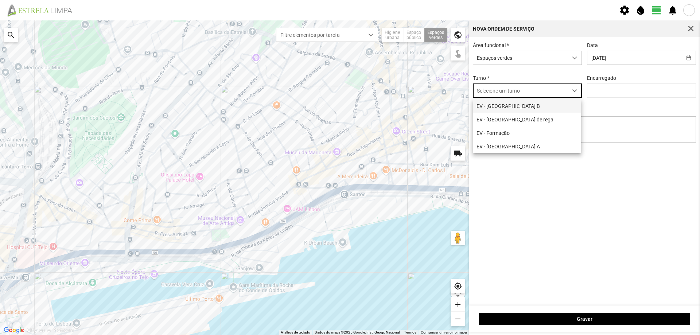
click at [519, 106] on li "EV - [GEOGRAPHIC_DATA] B" at bounding box center [527, 105] width 108 height 13
type input "[PERSON_NAME]"
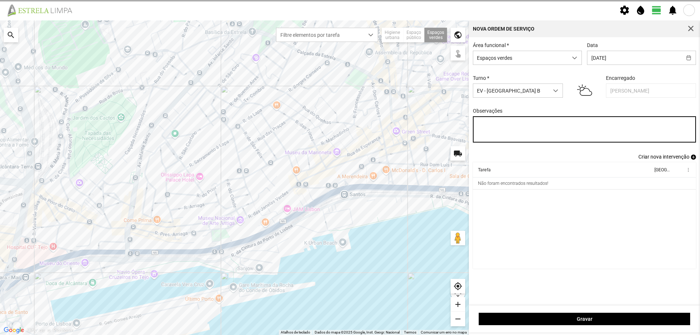
click at [522, 129] on textarea "Observações" at bounding box center [585, 129] width 224 height 26
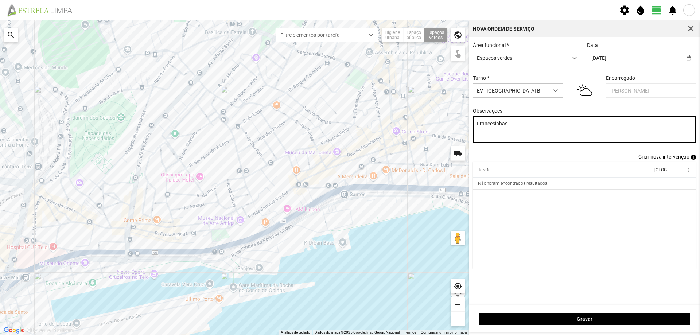
type textarea "Francesinhas"
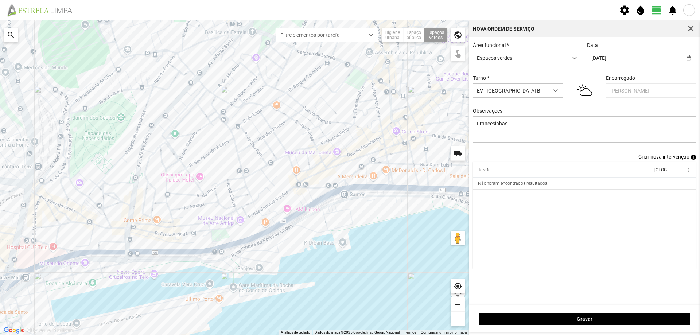
click at [512, 209] on cdk-virtual-scroll-viewport "Tarefa Equipa more_vert Não foram encontrados resultados!" at bounding box center [585, 215] width 224 height 106
click at [692, 159] on span "add" at bounding box center [693, 157] width 5 height 5
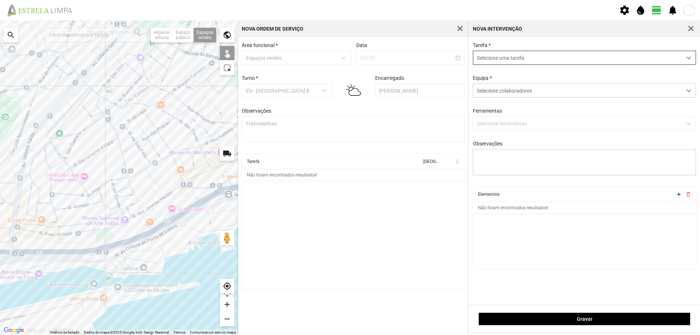
click at [495, 57] on span "Selecione uma tarefa" at bounding box center [577, 57] width 209 height 13
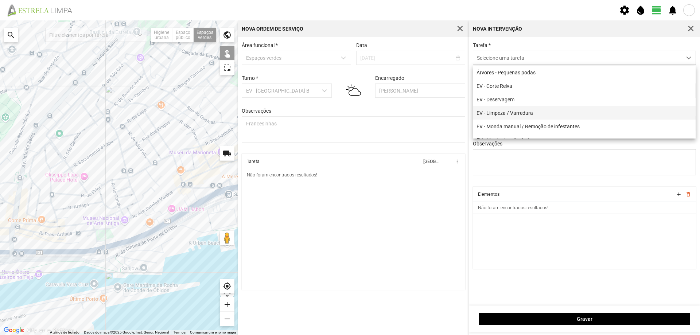
click at [543, 114] on li "EV - Limpeza / Varredura" at bounding box center [584, 112] width 223 height 13
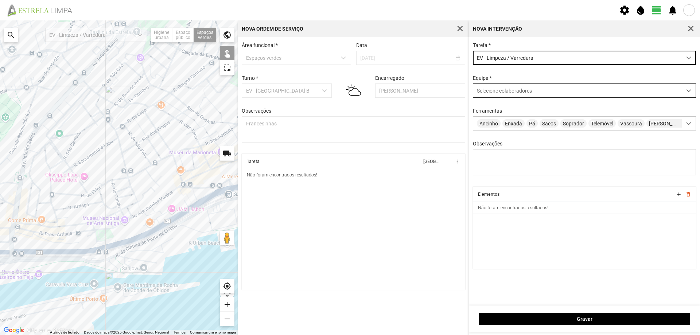
click at [516, 89] on span "Selecione colaboradores" at bounding box center [504, 91] width 55 height 6
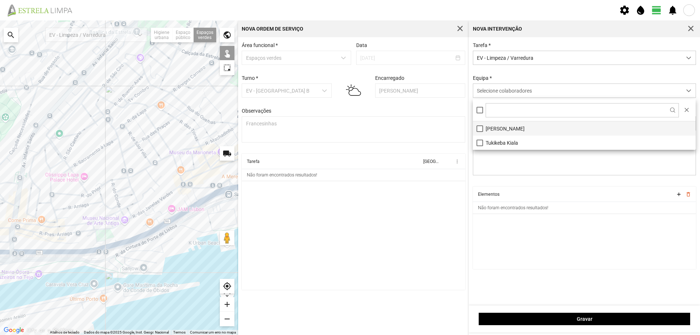
click at [509, 126] on li "[PERSON_NAME]" at bounding box center [584, 128] width 223 height 14
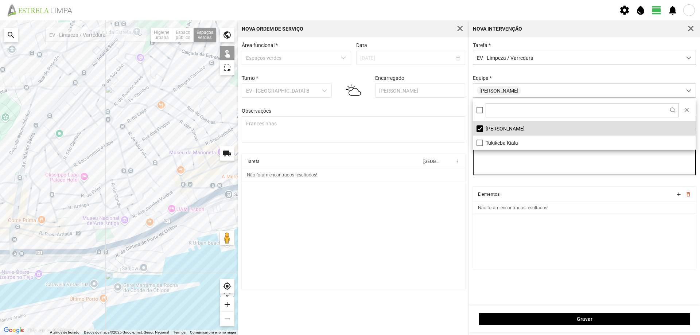
click at [524, 174] on textarea "Observações" at bounding box center [585, 162] width 224 height 26
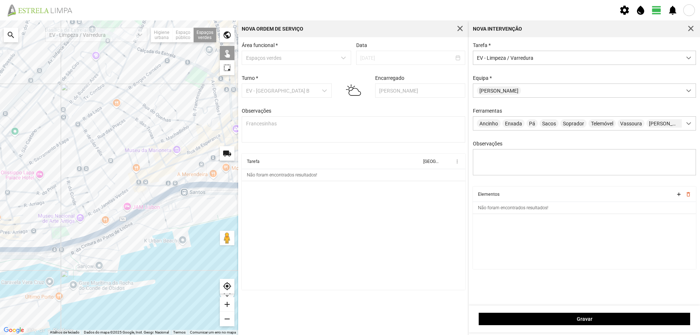
drag, startPoint x: 187, startPoint y: 174, endPoint x: 155, endPoint y: 168, distance: 32.7
click at [156, 170] on div at bounding box center [119, 177] width 238 height 315
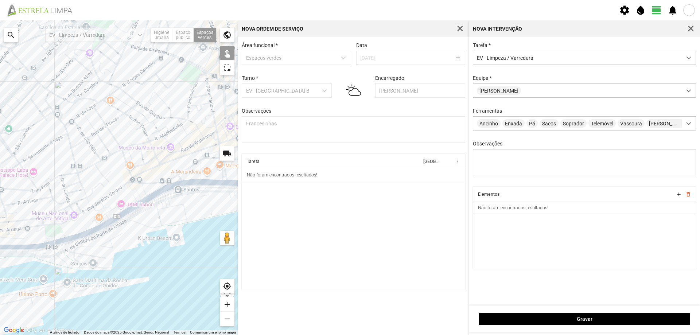
click at [198, 84] on div at bounding box center [119, 177] width 238 height 315
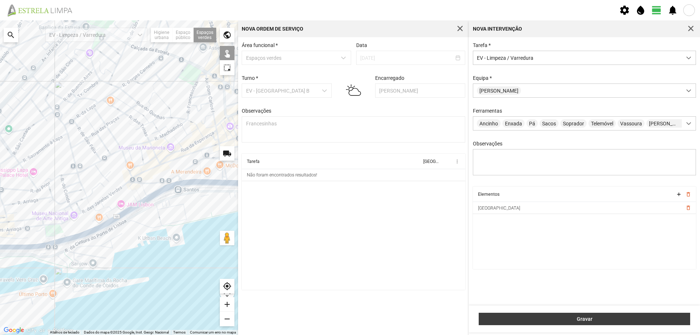
click at [547, 318] on span "Gravar" at bounding box center [585, 319] width 204 height 6
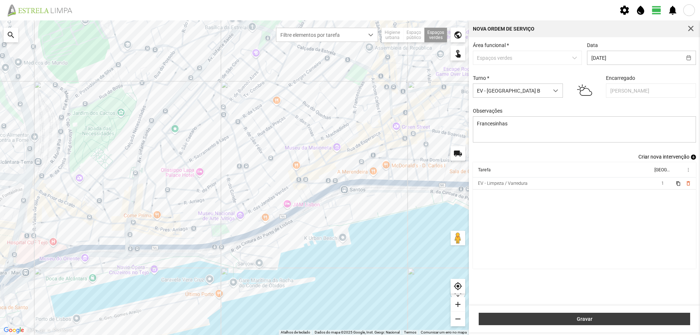
click at [588, 318] on span "Gravar" at bounding box center [585, 319] width 204 height 6
